Goal: Information Seeking & Learning: Learn about a topic

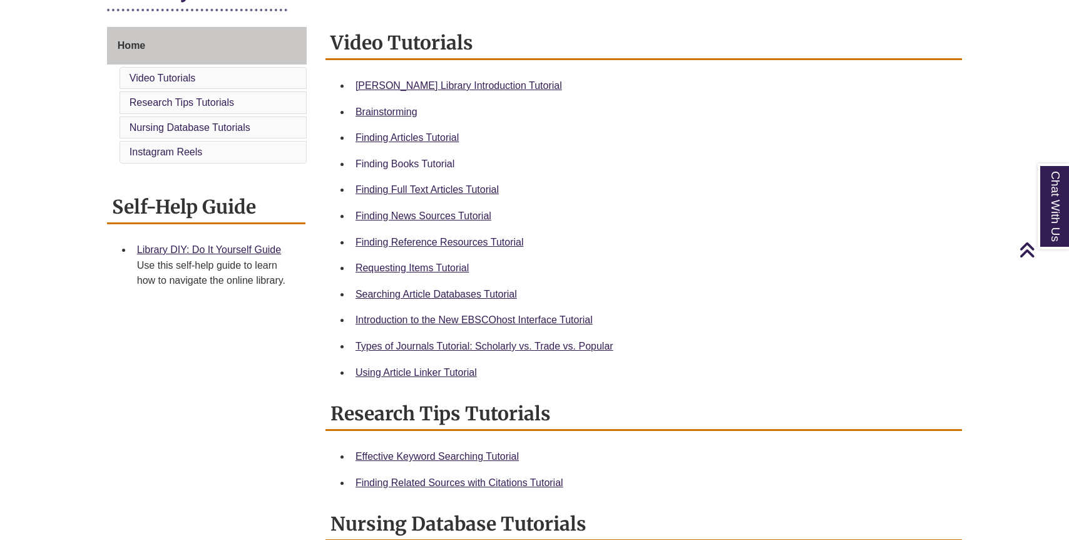
scroll to position [324, 0]
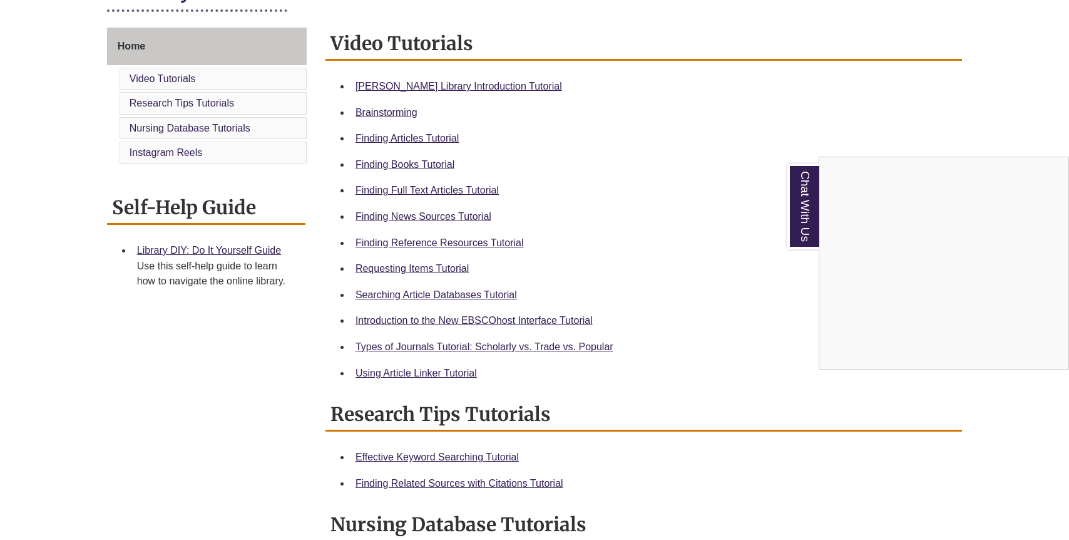
click at [467, 242] on div "Chat With Us" at bounding box center [534, 270] width 1069 height 540
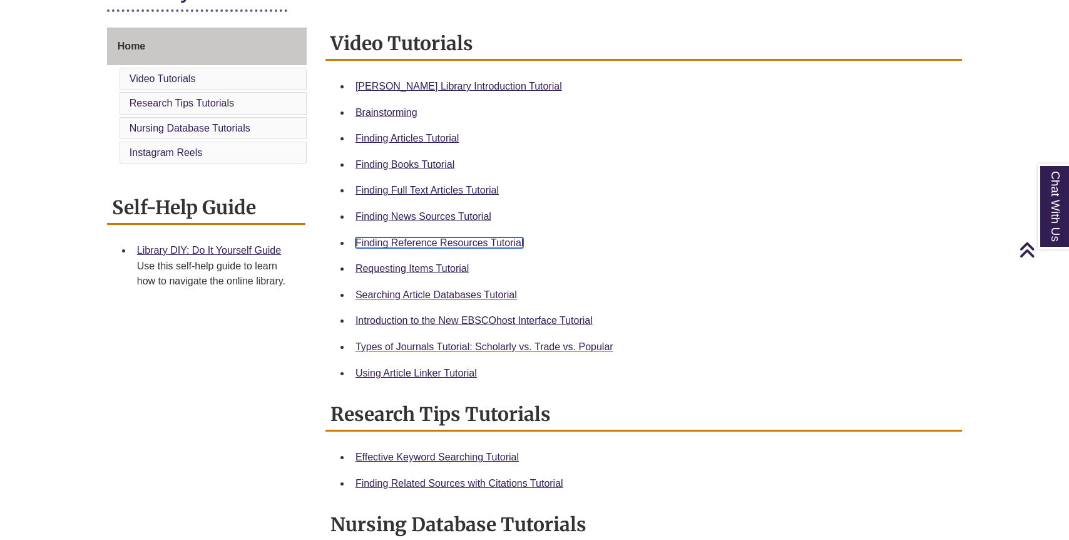
click at [431, 240] on link "Finding Reference Resources Tutorial" at bounding box center [440, 242] width 168 height 11
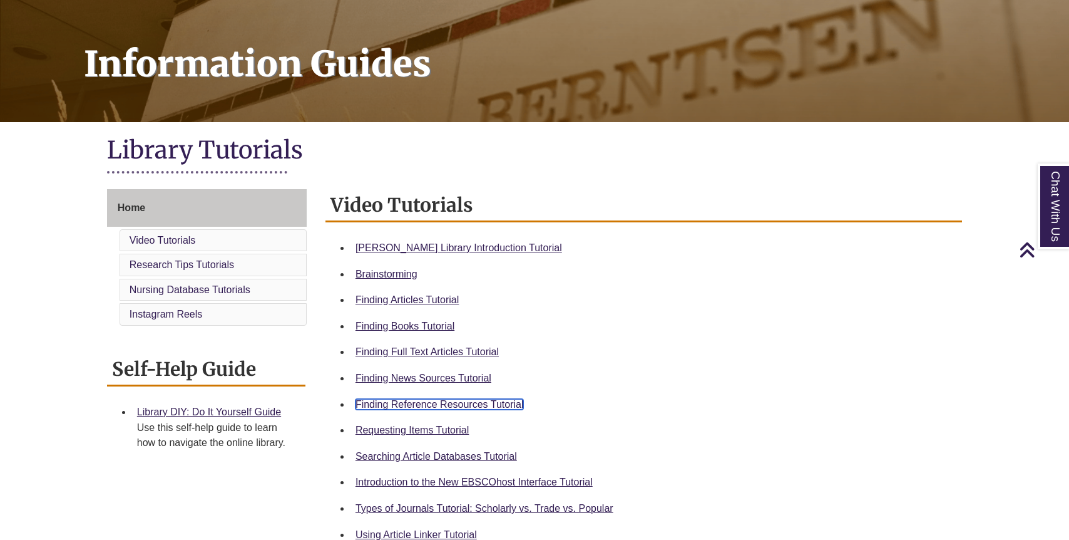
scroll to position [0, 0]
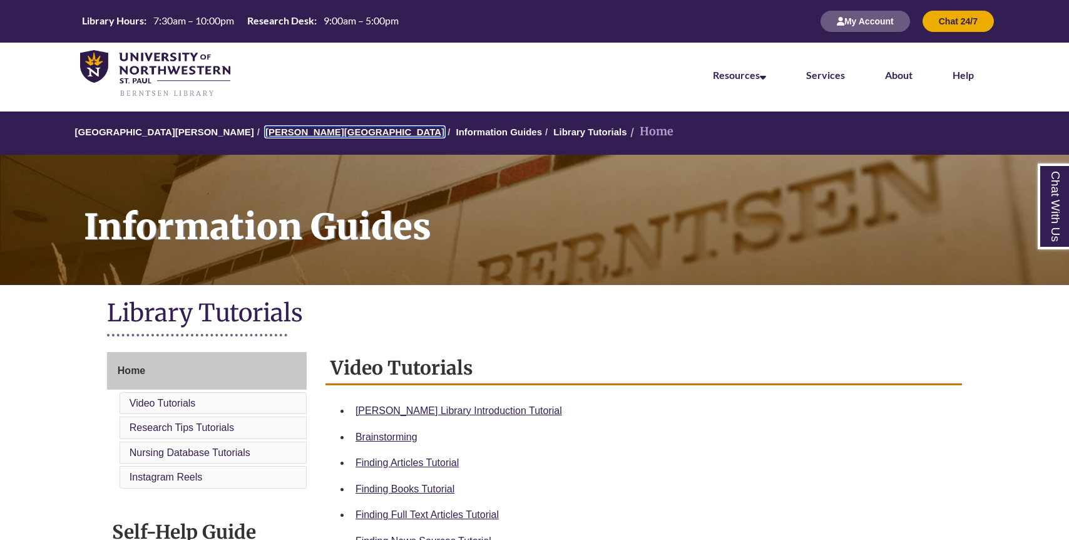
click at [312, 131] on link "[PERSON_NAME][GEOGRAPHIC_DATA]" at bounding box center [354, 131] width 179 height 11
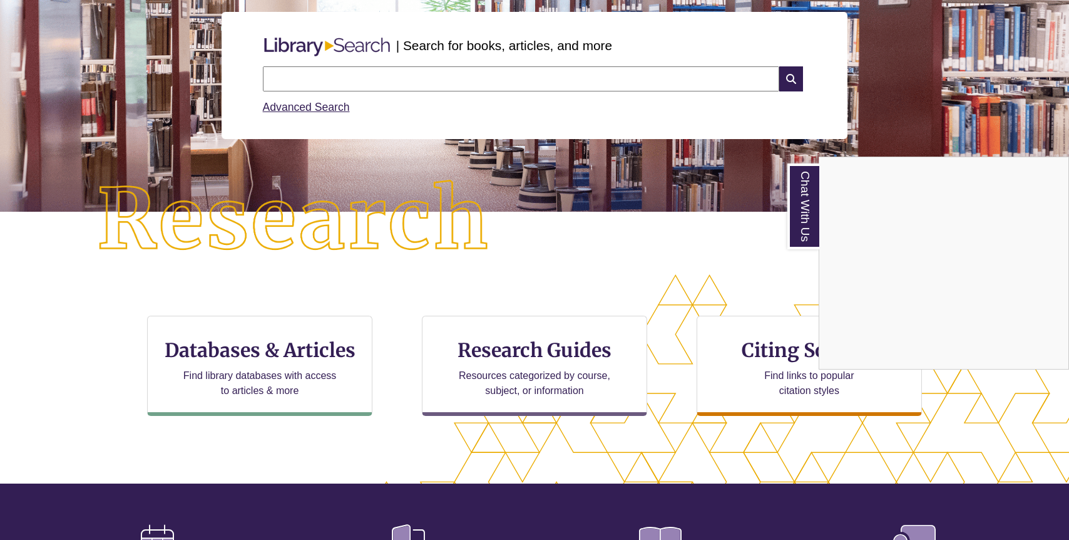
scroll to position [195, 0]
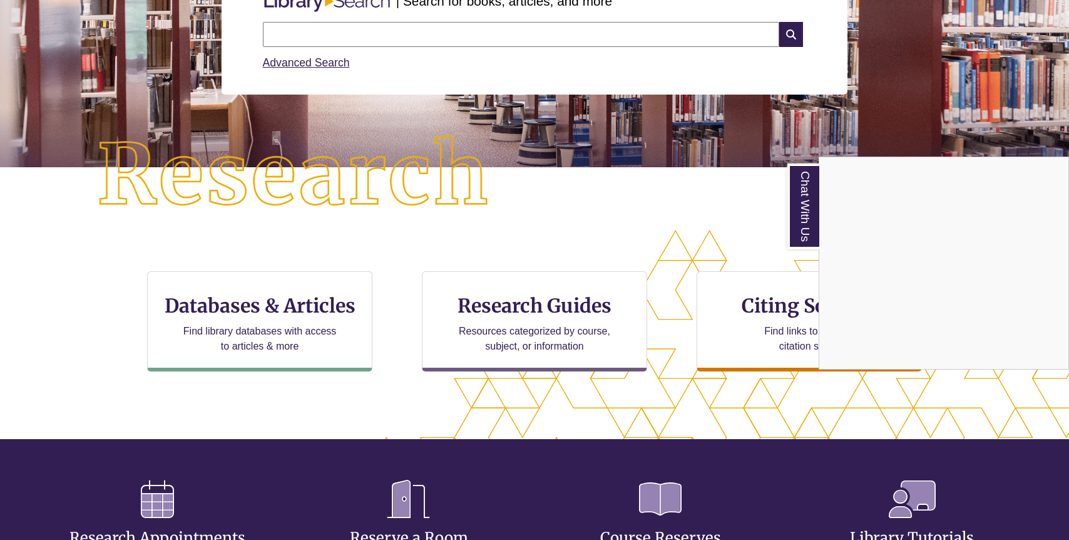
click at [286, 313] on div "Chat With Us" at bounding box center [534, 270] width 1069 height 540
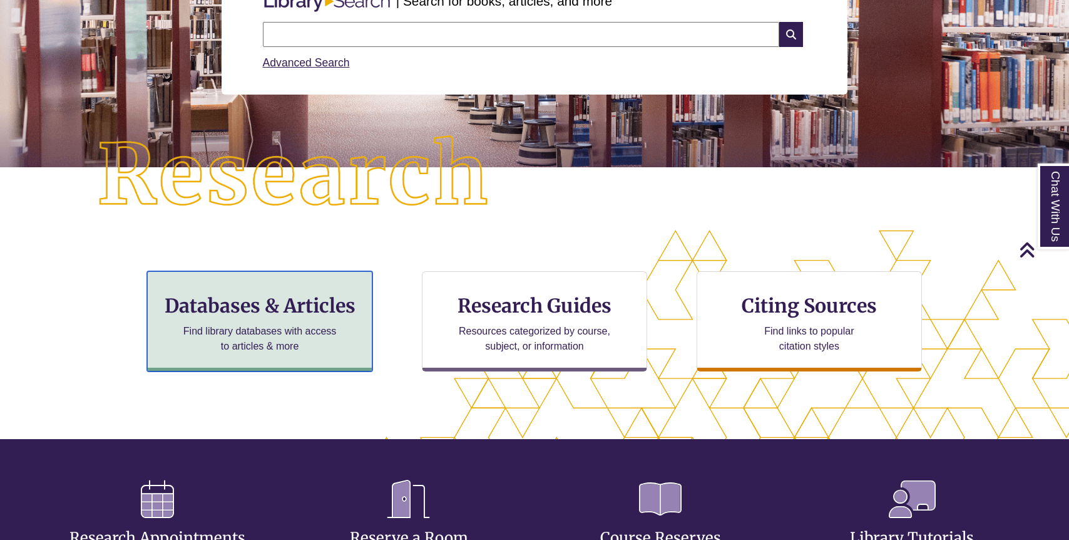
click at [272, 329] on p "Find library databases with access to articles & more" at bounding box center [259, 339] width 163 height 30
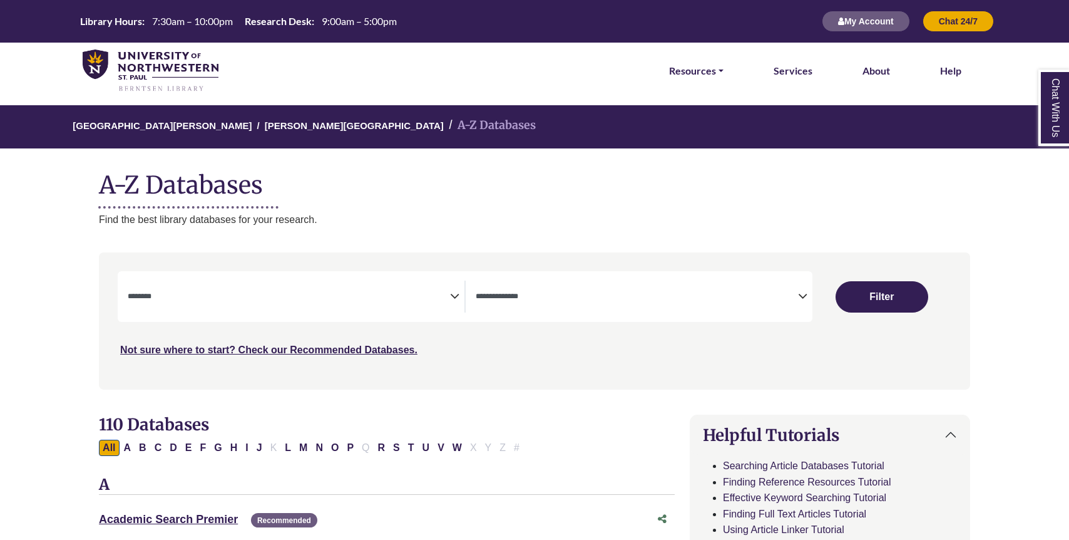
select select "Database Subject Filter"
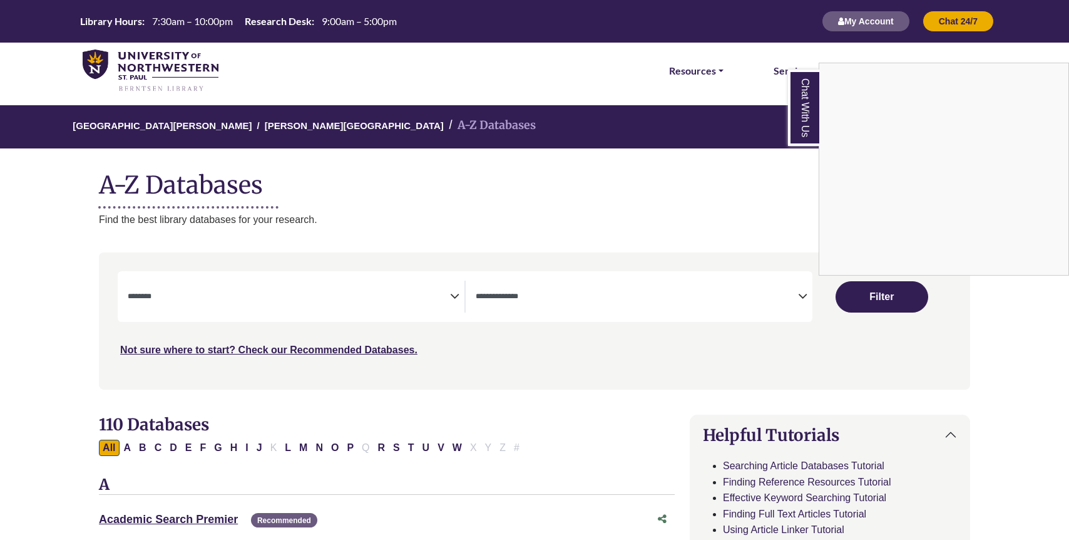
click at [562, 292] on div "Chat With Us" at bounding box center [534, 270] width 1069 height 540
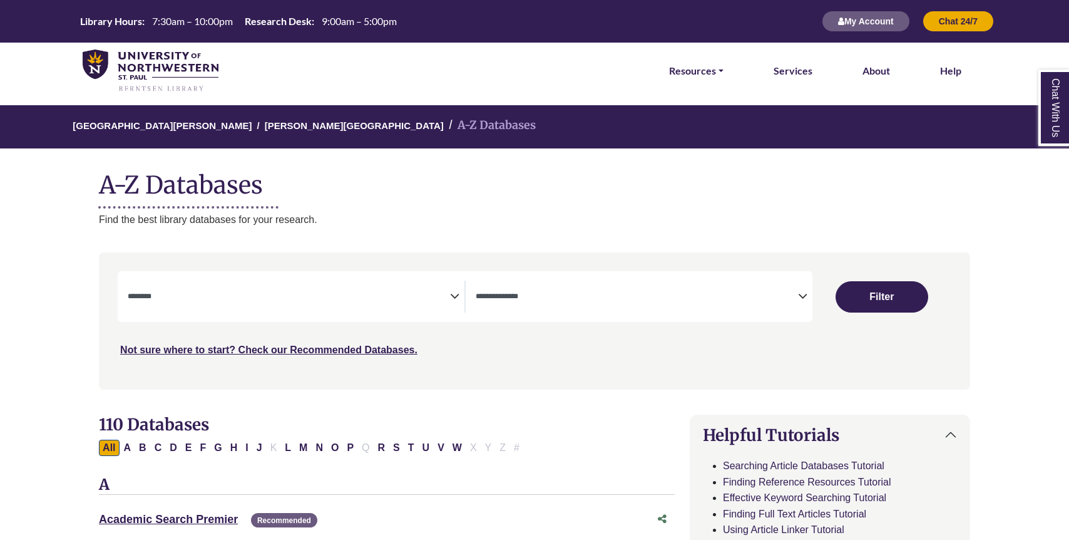
click at [804, 289] on icon "Search filters" at bounding box center [802, 294] width 9 height 19
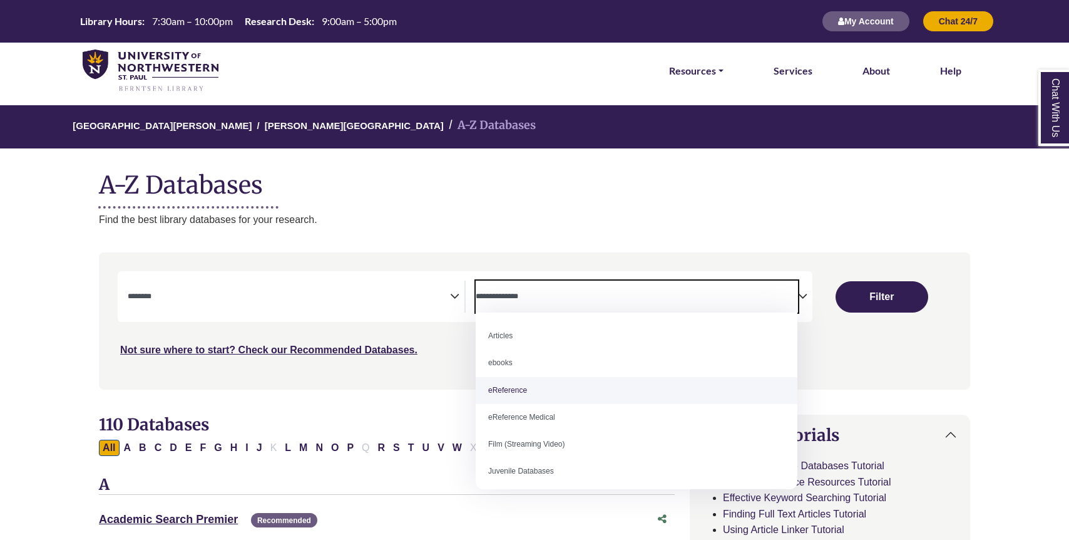
select select "*****"
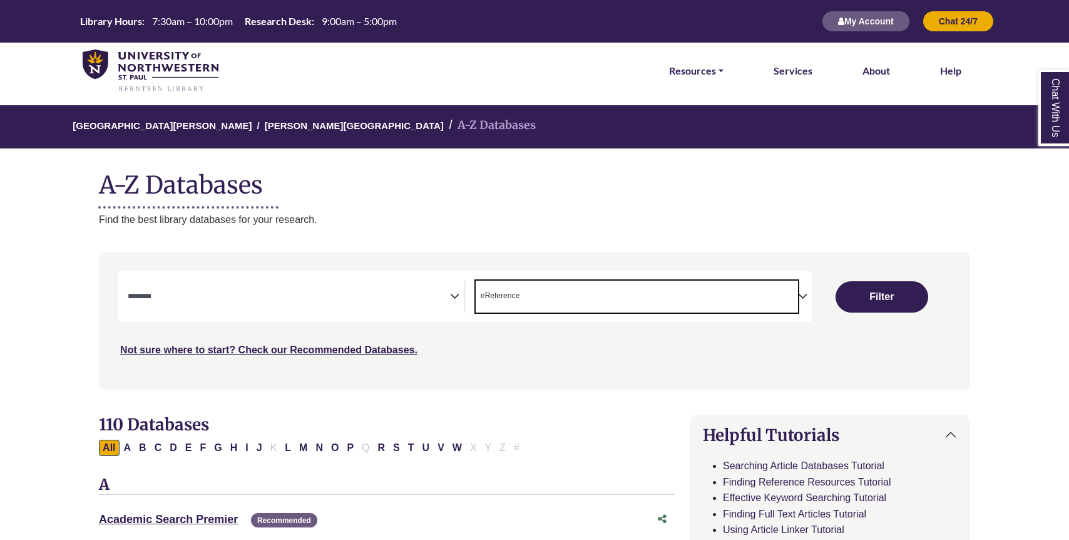
click at [386, 295] on textarea "Search" at bounding box center [289, 297] width 322 height 10
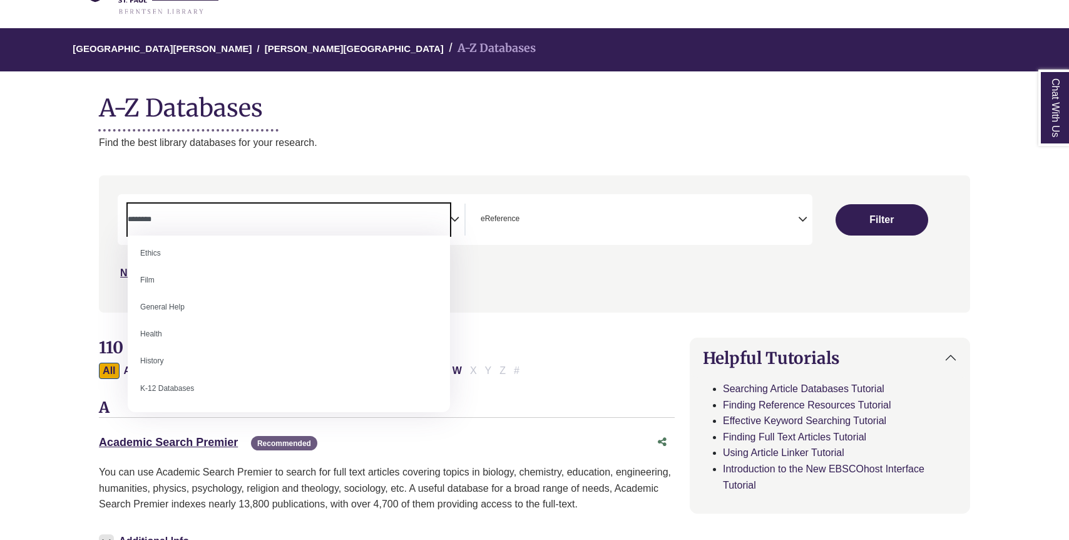
scroll to position [494, 0]
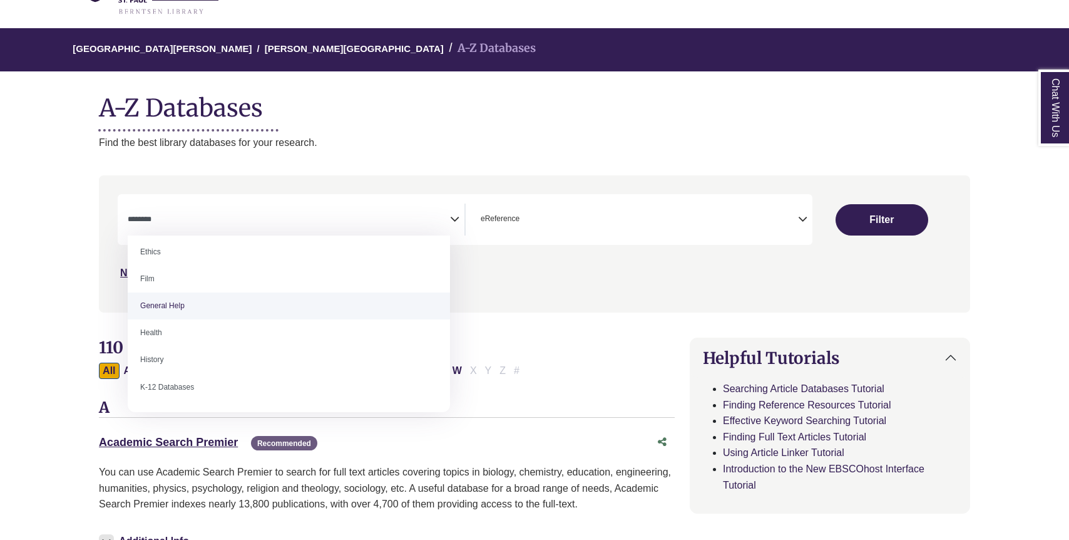
select select "*****"
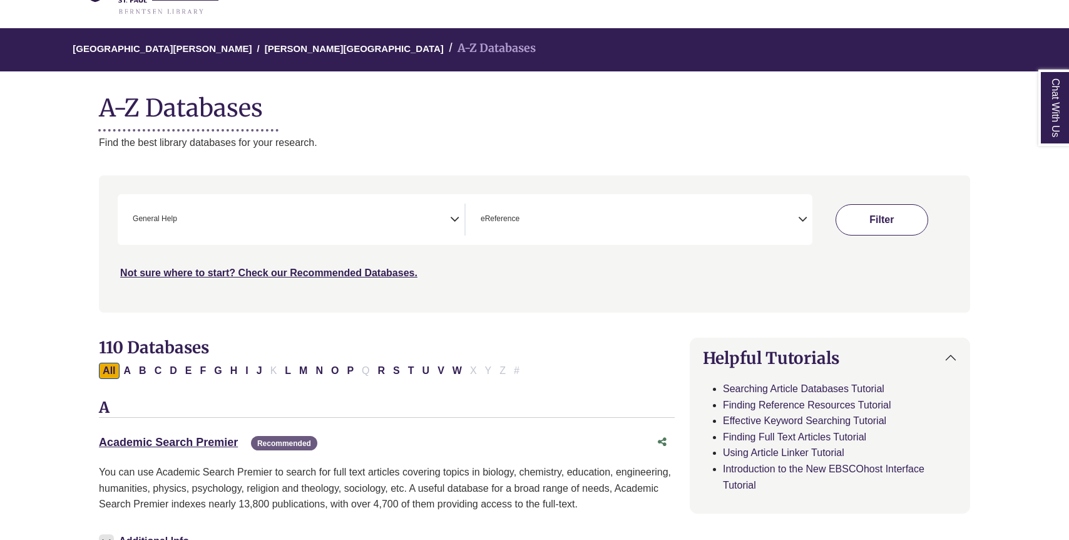
click at [871, 215] on button "Filter" at bounding box center [882, 219] width 93 height 31
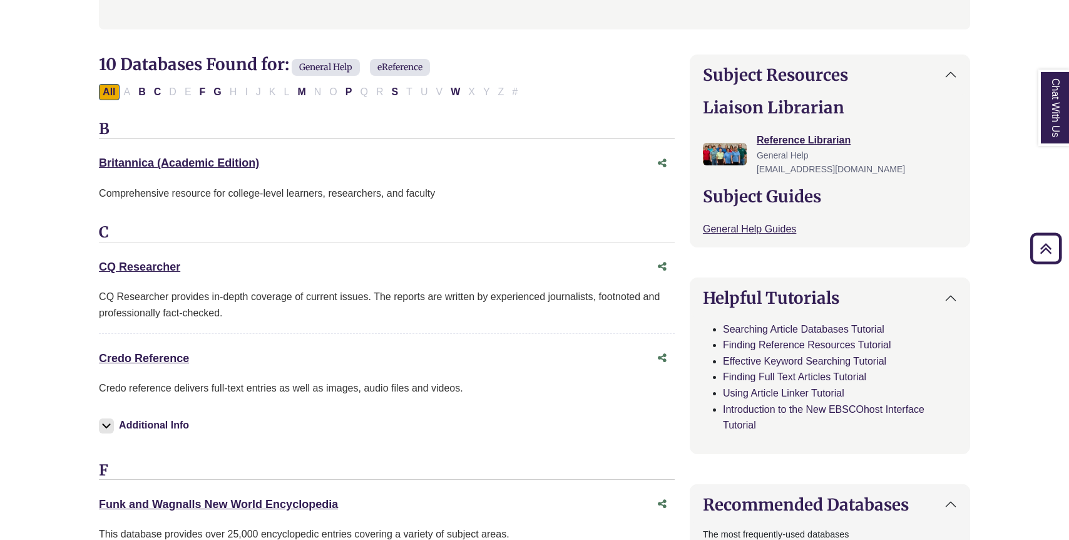
scroll to position [367, 0]
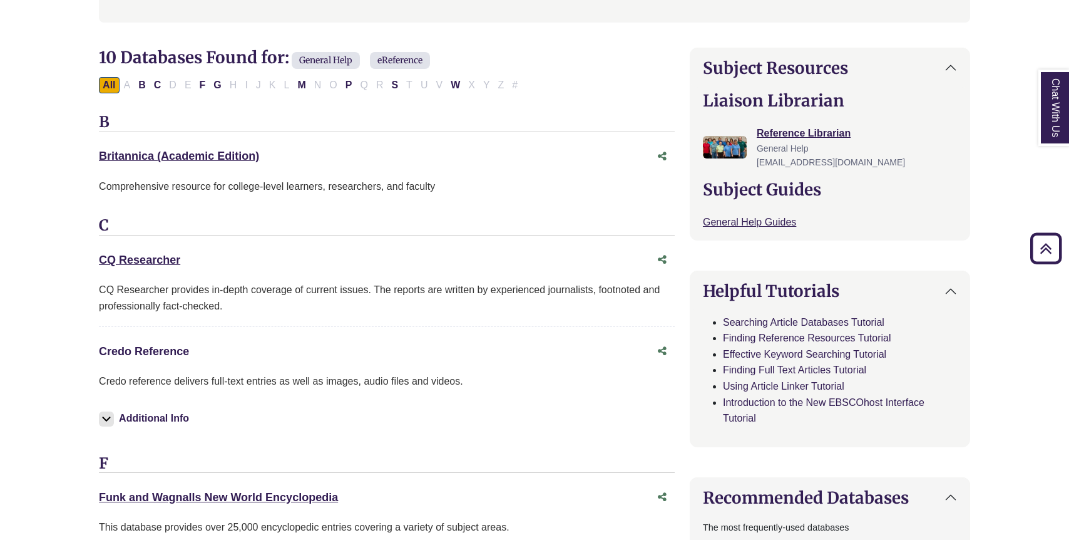
click at [159, 349] on link "Credo Reference This link opens in a new window" at bounding box center [144, 351] width 90 height 13
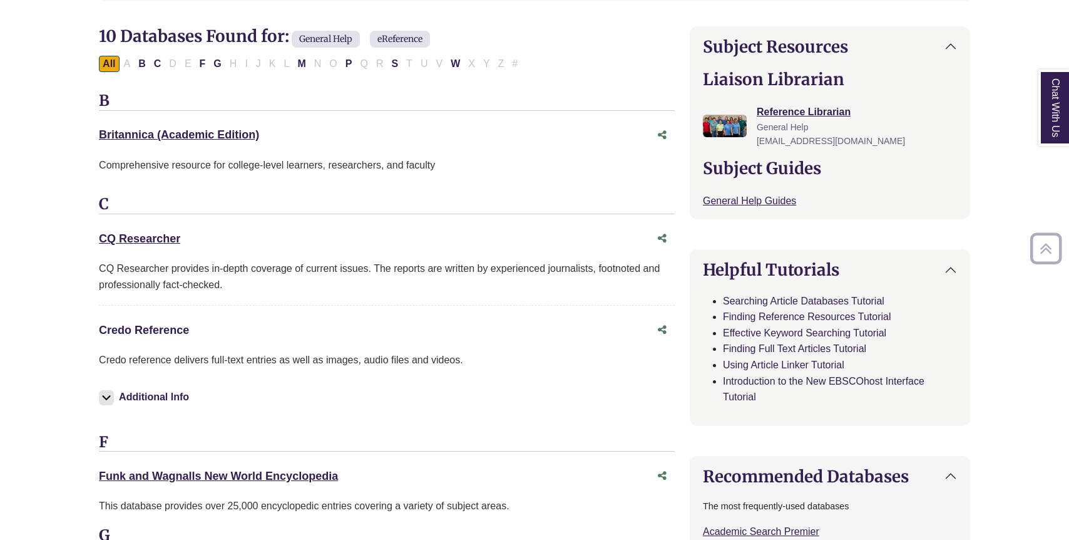
scroll to position [401, 0]
